Goal: Find specific page/section: Find specific page/section

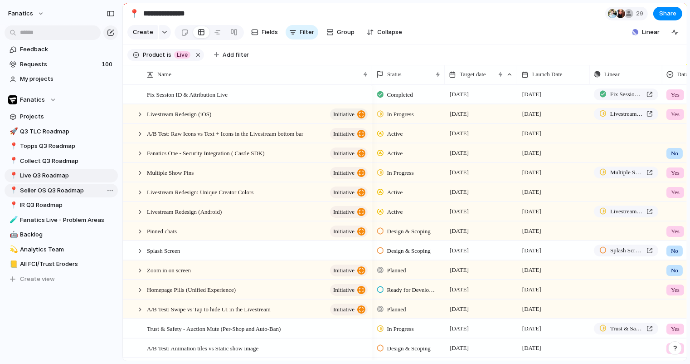
click at [41, 186] on span "Seller OS Q3 Roadmap" at bounding box center [67, 190] width 94 height 9
type input "**********"
